Goal: Information Seeking & Learning: Learn about a topic

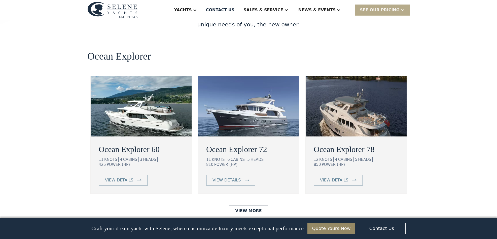
scroll to position [885, 0]
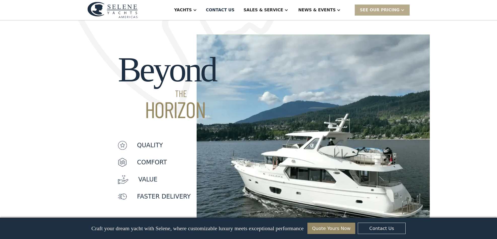
scroll to position [366, 0]
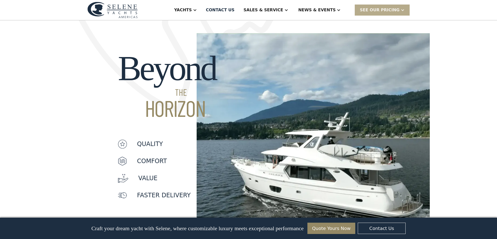
click at [148, 174] on p "value" at bounding box center [147, 178] width 19 height 9
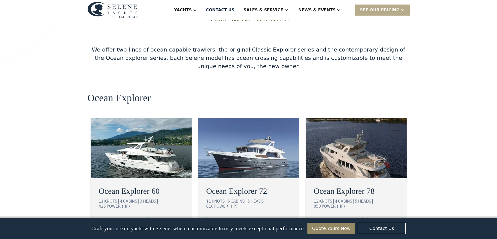
scroll to position [851, 0]
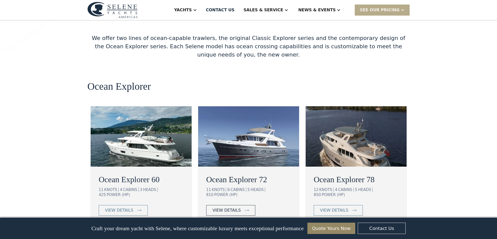
click at [227, 208] on div "view details" at bounding box center [226, 211] width 28 height 6
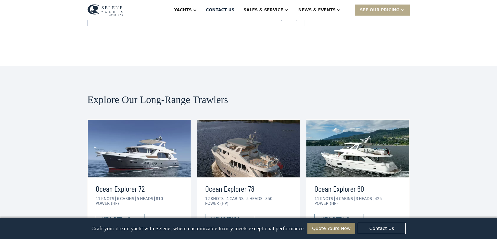
scroll to position [1011, 0]
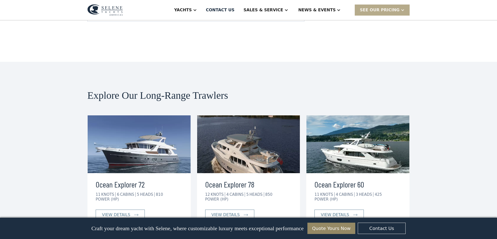
click at [264, 120] on img at bounding box center [248, 145] width 103 height 58
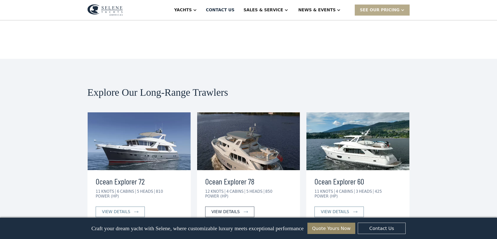
click at [232, 209] on div "view details" at bounding box center [225, 212] width 28 height 6
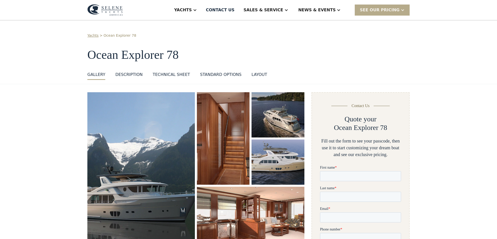
scroll to position [6, 0]
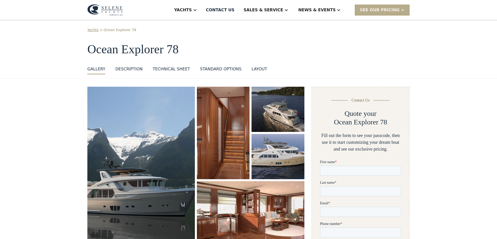
click at [172, 145] on img "open lightbox" at bounding box center [141, 164] width 108 height 155
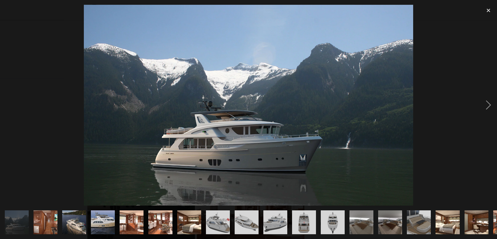
scroll to position [0, 0]
click at [488, 105] on div "next image" at bounding box center [488, 105] width 17 height 201
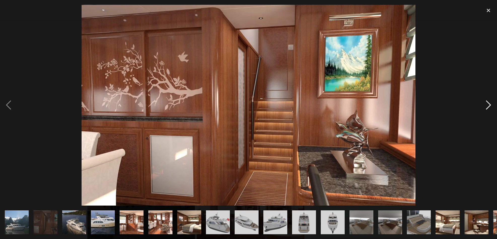
click at [488, 105] on div "next image" at bounding box center [488, 105] width 17 height 201
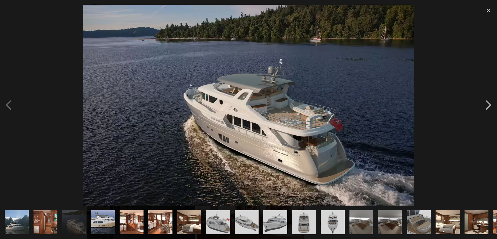
click at [488, 105] on div "next image" at bounding box center [488, 105] width 17 height 201
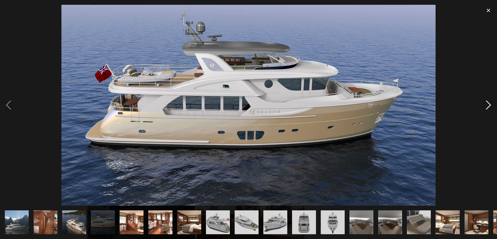
click at [488, 105] on div "next image" at bounding box center [488, 105] width 17 height 201
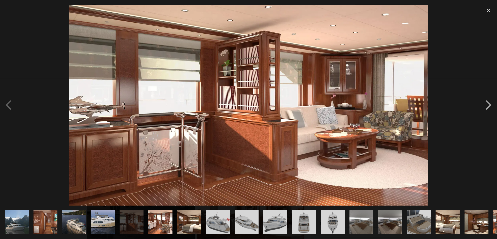
click at [488, 105] on div "next image" at bounding box center [488, 105] width 17 height 201
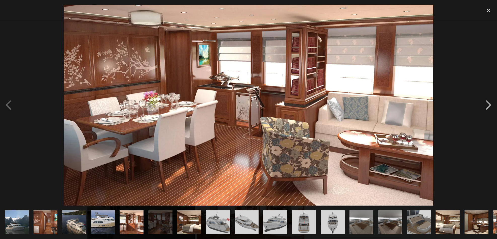
click at [488, 105] on div "next image" at bounding box center [488, 105] width 17 height 201
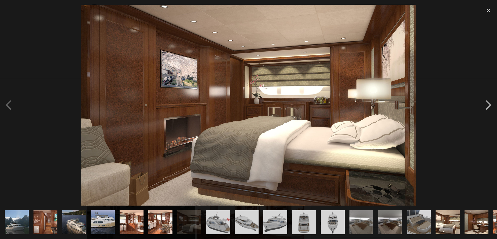
click at [488, 105] on div "next image" at bounding box center [488, 105] width 17 height 201
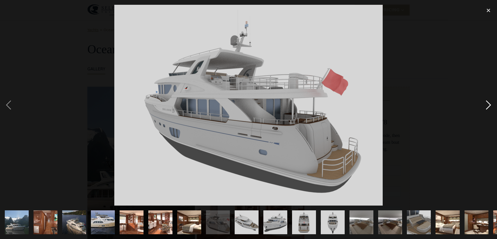
click at [488, 105] on div "next image" at bounding box center [488, 105] width 17 height 201
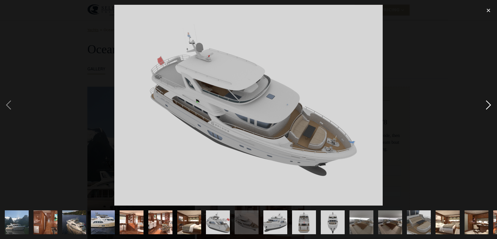
click at [488, 105] on div "next image" at bounding box center [488, 105] width 17 height 201
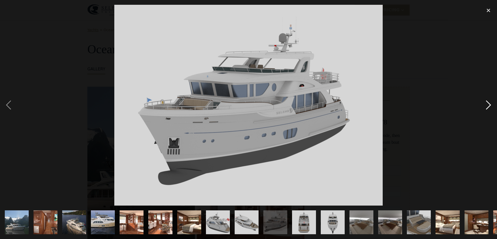
click at [488, 105] on div "next image" at bounding box center [488, 105] width 17 height 201
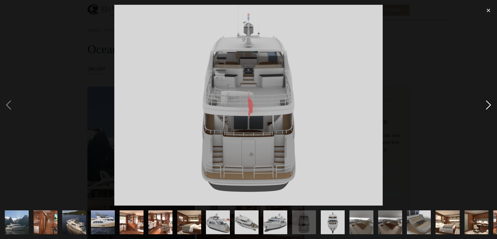
click at [488, 105] on div "next image" at bounding box center [488, 105] width 17 height 201
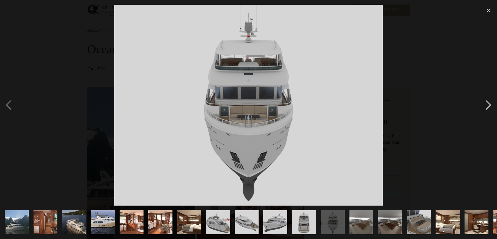
click at [488, 105] on div "next image" at bounding box center [488, 105] width 17 height 201
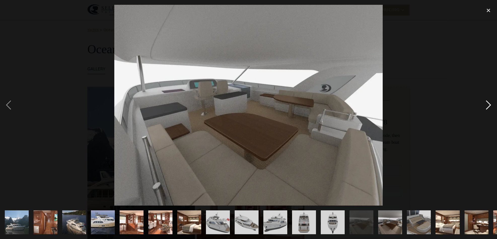
click at [488, 105] on div "next image" at bounding box center [488, 105] width 17 height 201
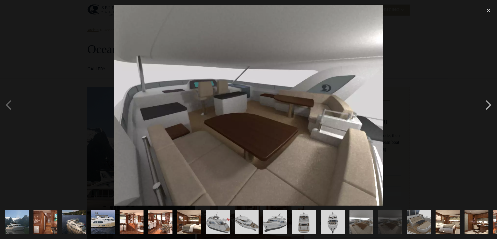
click at [488, 105] on div "next image" at bounding box center [488, 105] width 17 height 201
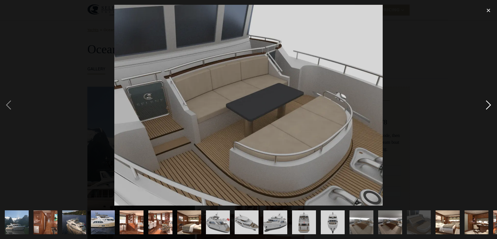
click at [488, 105] on div "next image" at bounding box center [488, 105] width 17 height 201
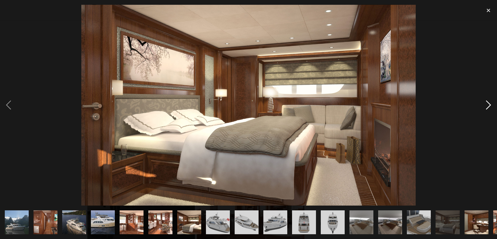
click at [488, 105] on div "next image" at bounding box center [488, 105] width 17 height 201
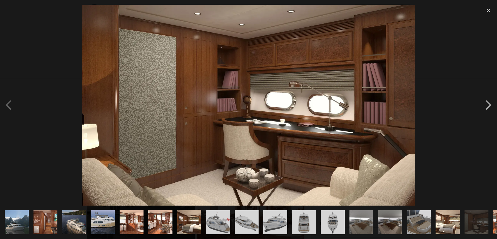
click at [488, 105] on div "next image" at bounding box center [488, 105] width 17 height 201
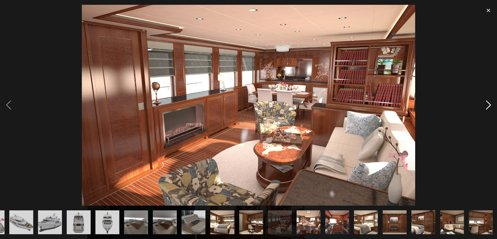
scroll to position [0, 226]
click at [488, 105] on div "next image" at bounding box center [488, 105] width 17 height 201
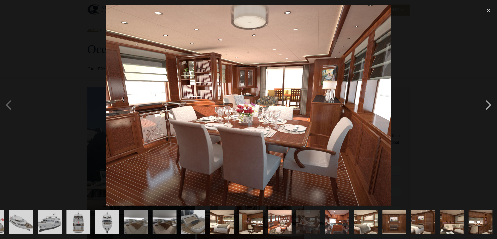
click at [488, 105] on div "next image" at bounding box center [488, 105] width 17 height 201
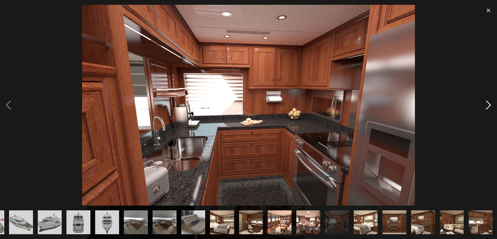
click at [488, 105] on div "next image" at bounding box center [488, 105] width 17 height 201
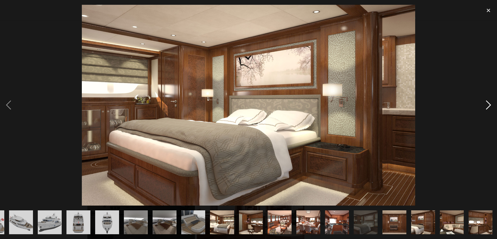
click at [488, 105] on div "next image" at bounding box center [488, 105] width 17 height 201
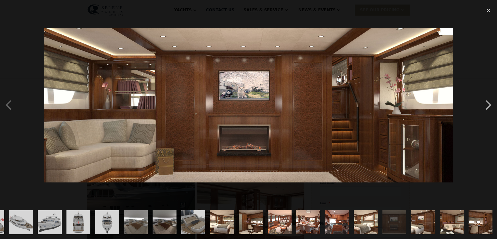
click at [488, 105] on div "next image" at bounding box center [488, 105] width 17 height 201
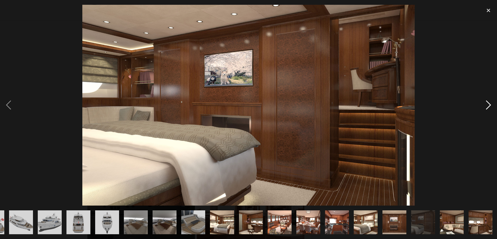
click at [488, 105] on div "next image" at bounding box center [488, 105] width 17 height 201
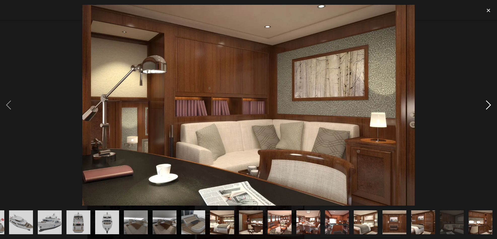
click at [488, 105] on div "next image" at bounding box center [488, 105] width 17 height 201
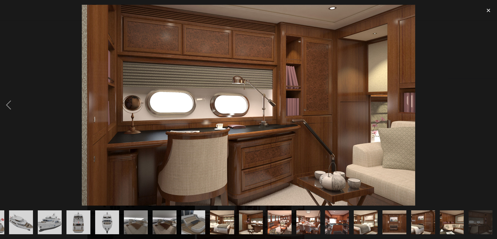
click at [488, 105] on div "next image" at bounding box center [488, 105] width 17 height 201
click at [488, 11] on div "close lightbox" at bounding box center [488, 10] width 17 height 11
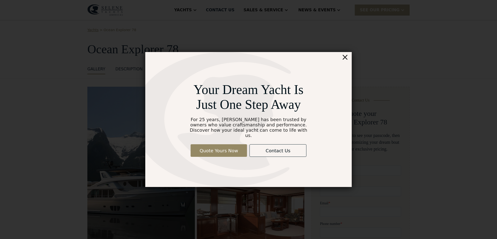
click at [346, 60] on div "×" at bounding box center [344, 57] width 7 height 10
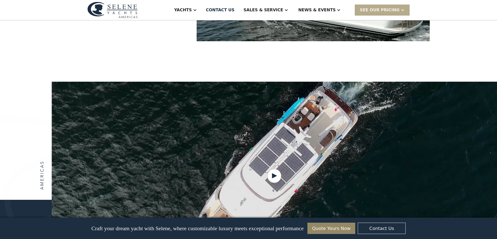
scroll to position [480, 0]
